Goal: Task Accomplishment & Management: Complete application form

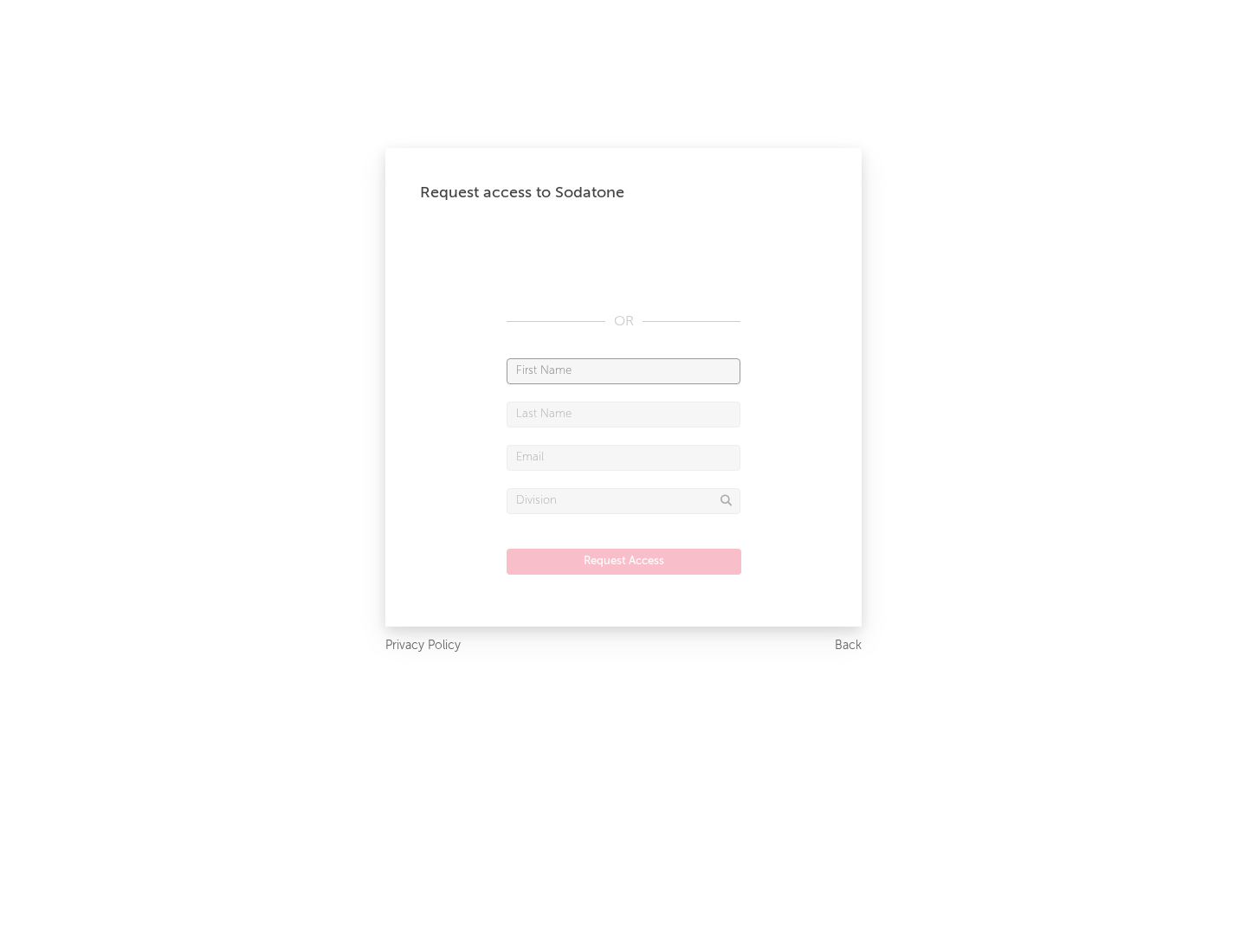
click at [624, 370] on input "text" at bounding box center [624, 371] width 234 height 26
type input "[PERSON_NAME]"
click at [624, 414] on input "text" at bounding box center [624, 414] width 234 height 26
type input "[PERSON_NAME]"
click at [624, 458] on input "text" at bounding box center [624, 458] width 234 height 26
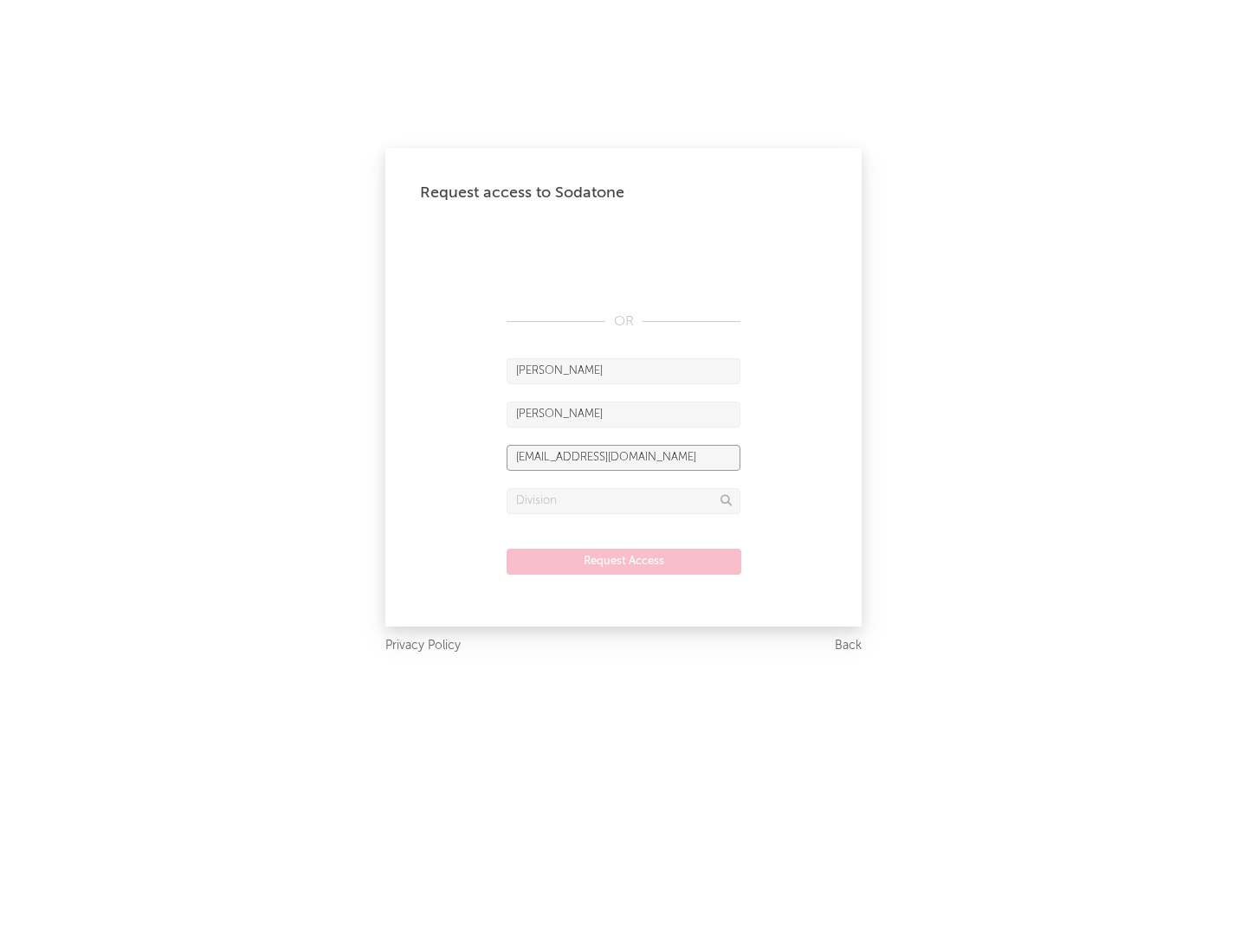
type input "[EMAIL_ADDRESS][DOMAIN_NAME]"
click at [624, 501] on input "text" at bounding box center [624, 501] width 234 height 26
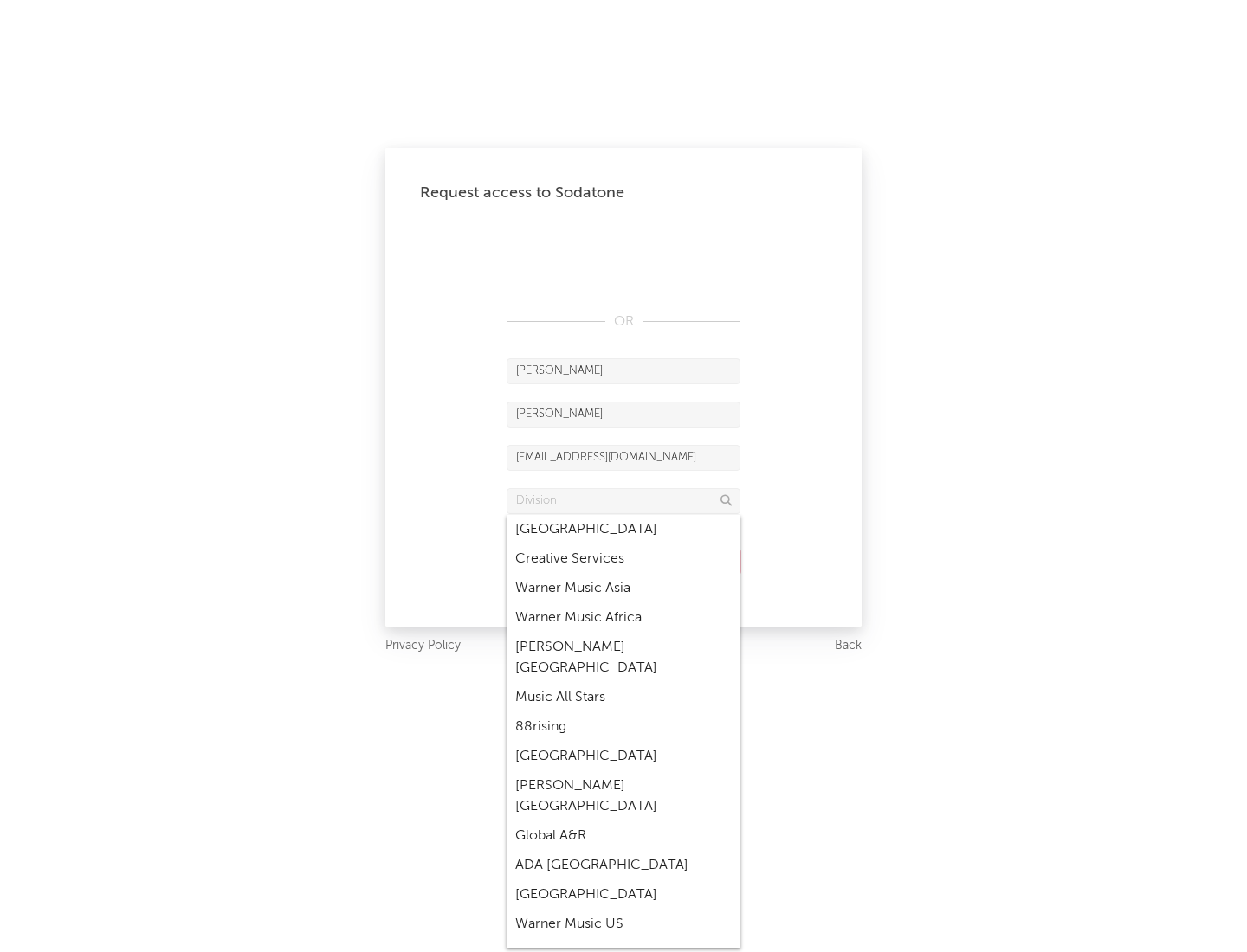
click at [624, 683] on div "Music All Stars" at bounding box center [624, 698] width 234 height 29
type input "Music All Stars"
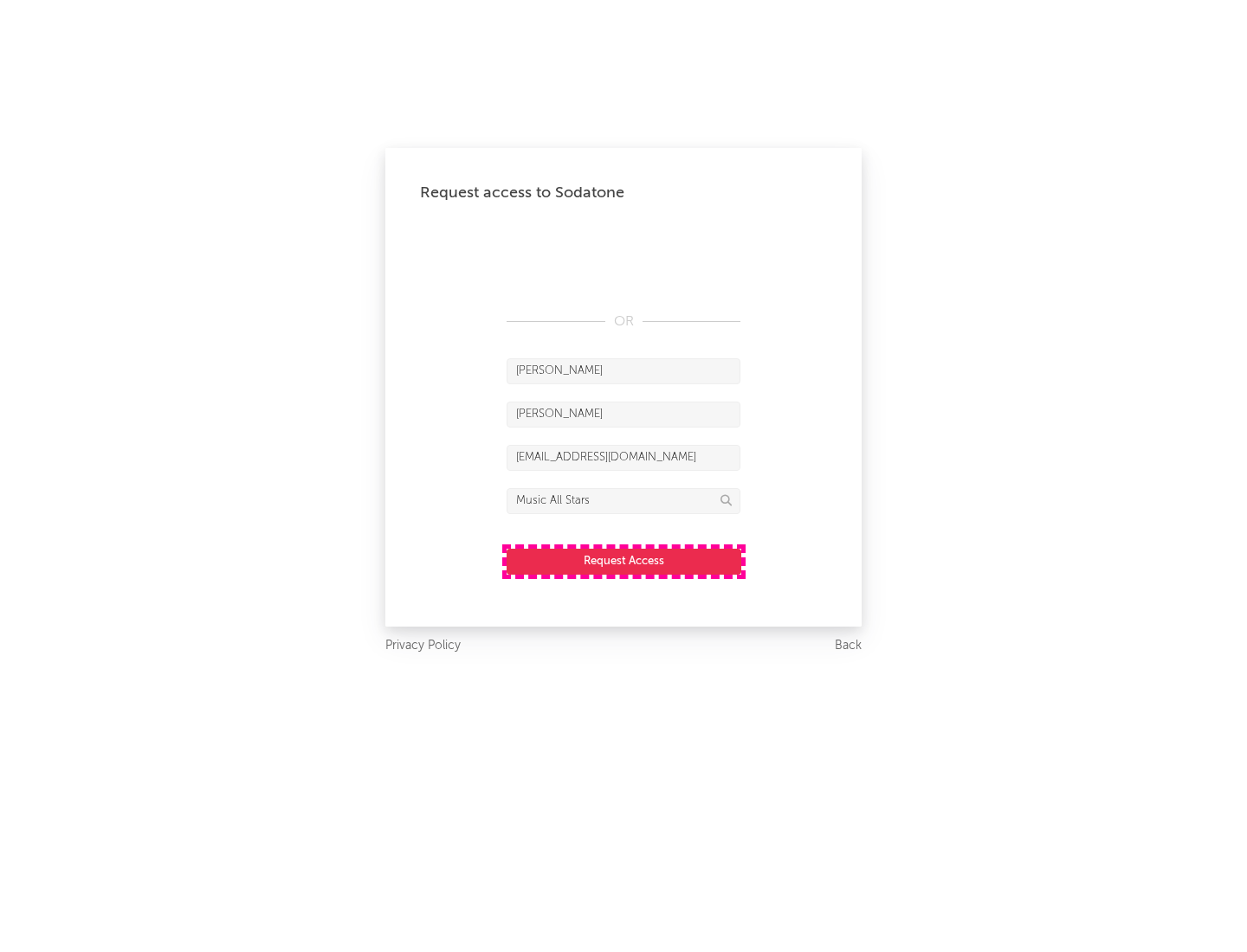
click at [624, 561] on button "Request Access" at bounding box center [624, 562] width 235 height 26
